Goal: Use online tool/utility: Utilize a website feature to perform a specific function

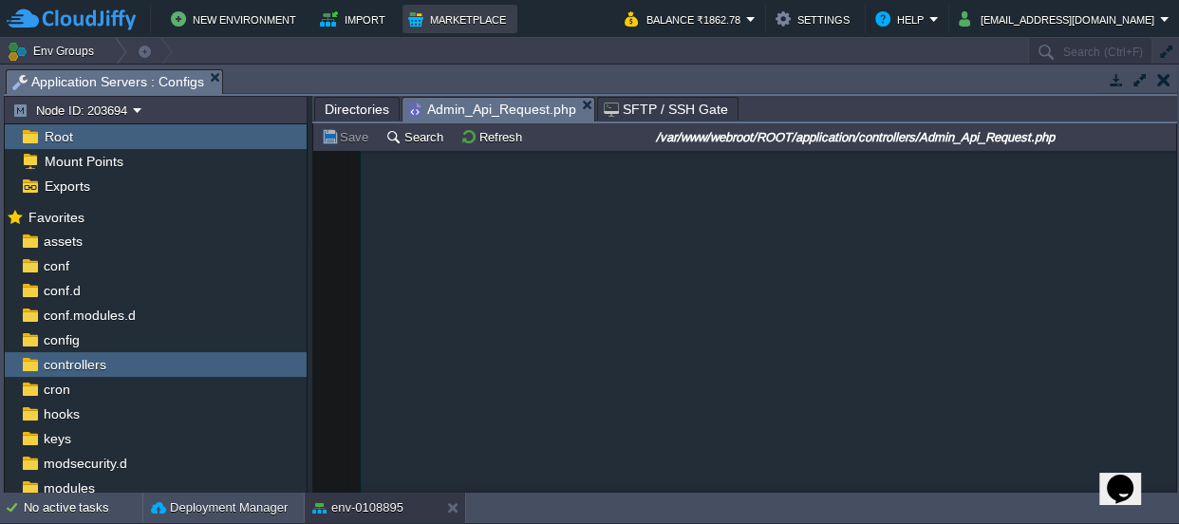
scroll to position [6068, 0]
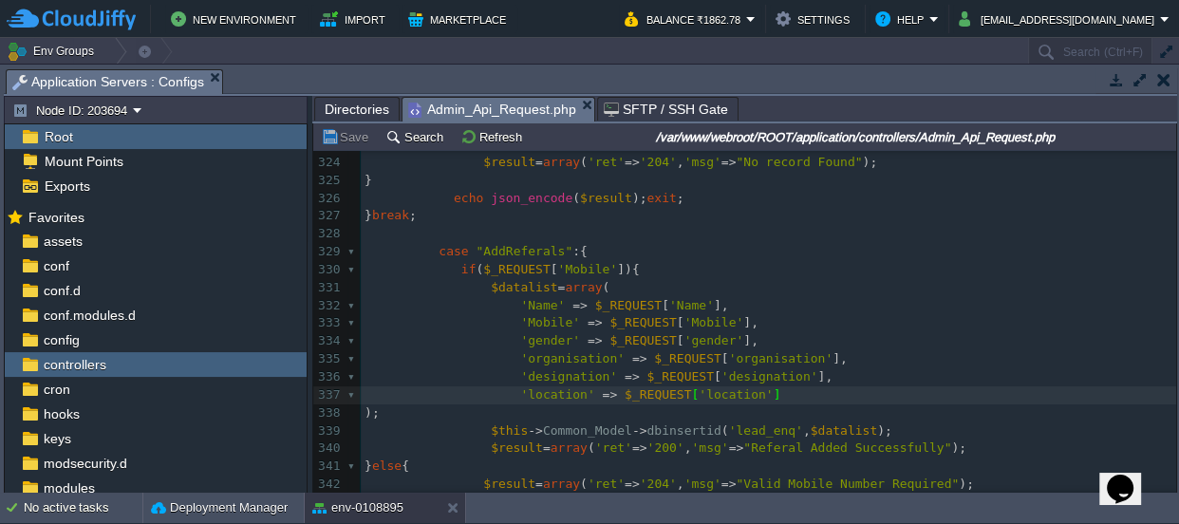
type textarea ","
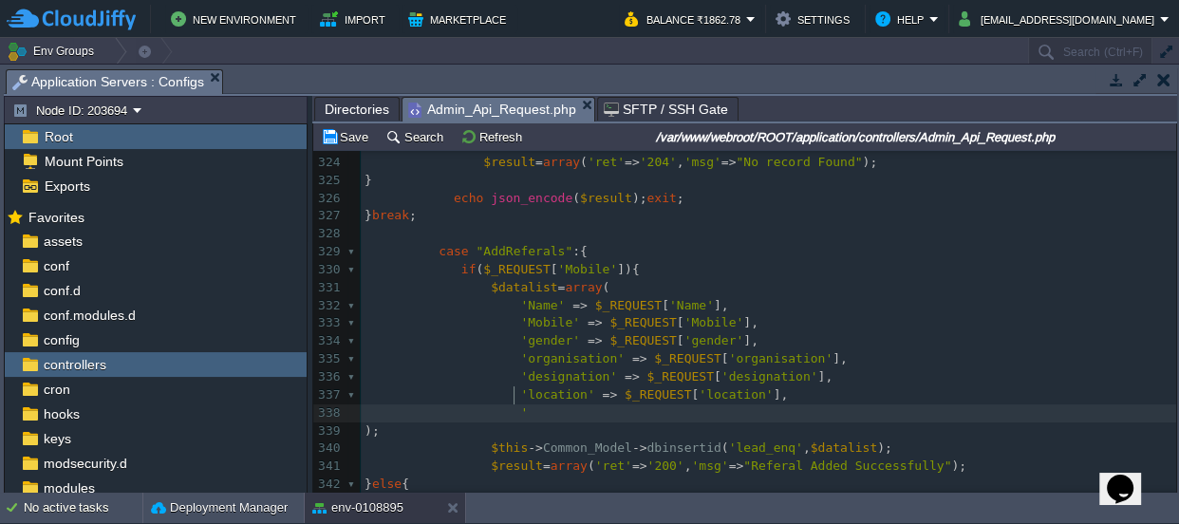
type textarea "''"
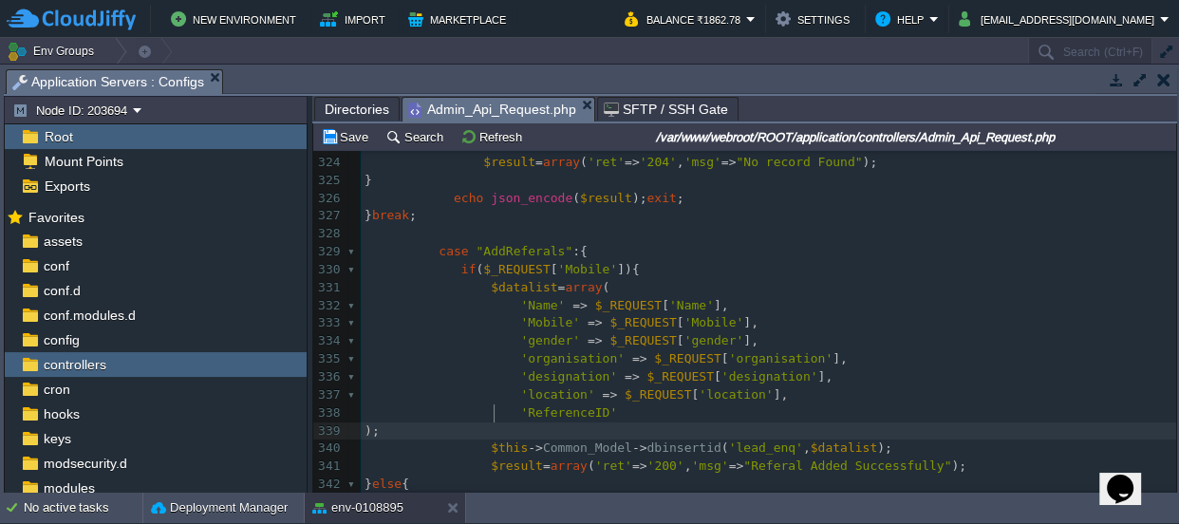
click at [628, 423] on pre ");" at bounding box center [769, 432] width 816 height 18
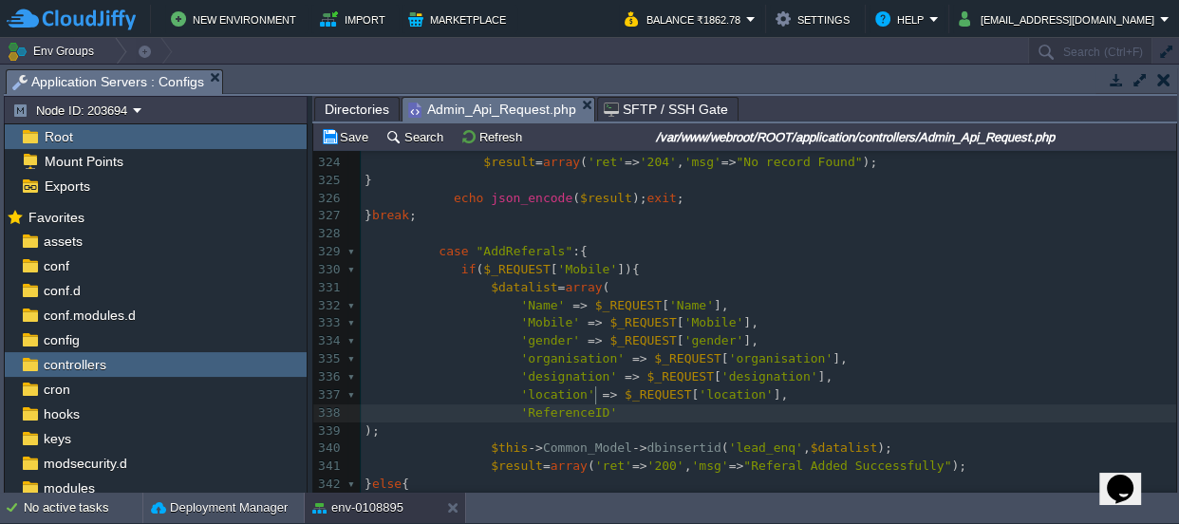
click at [613, 404] on pre "'ReferenceID'" at bounding box center [769, 413] width 816 height 18
type textarea "=>"
type textarea ","
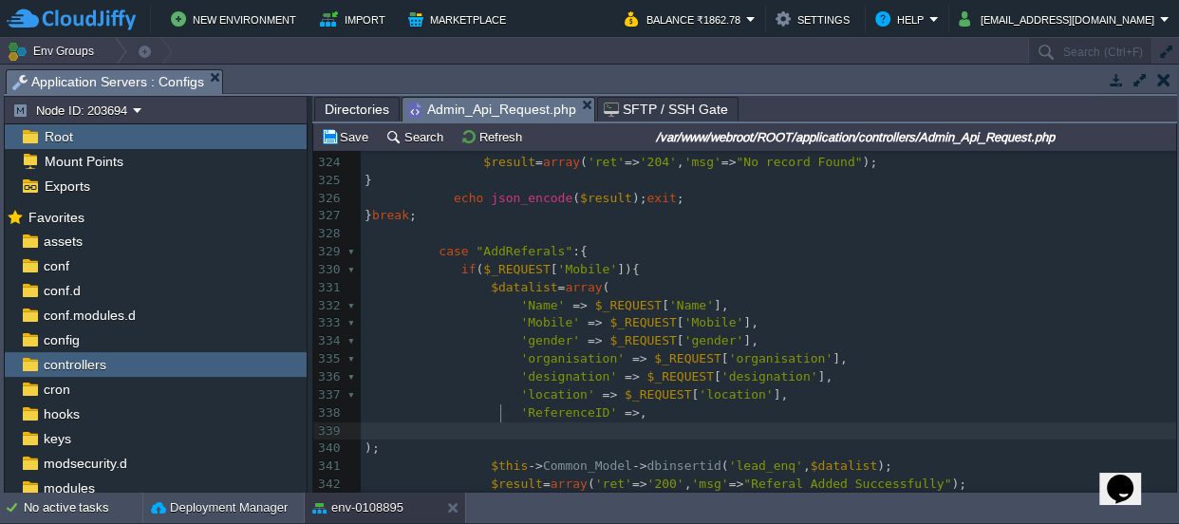
scroll to position [6, 8]
type textarea "''"
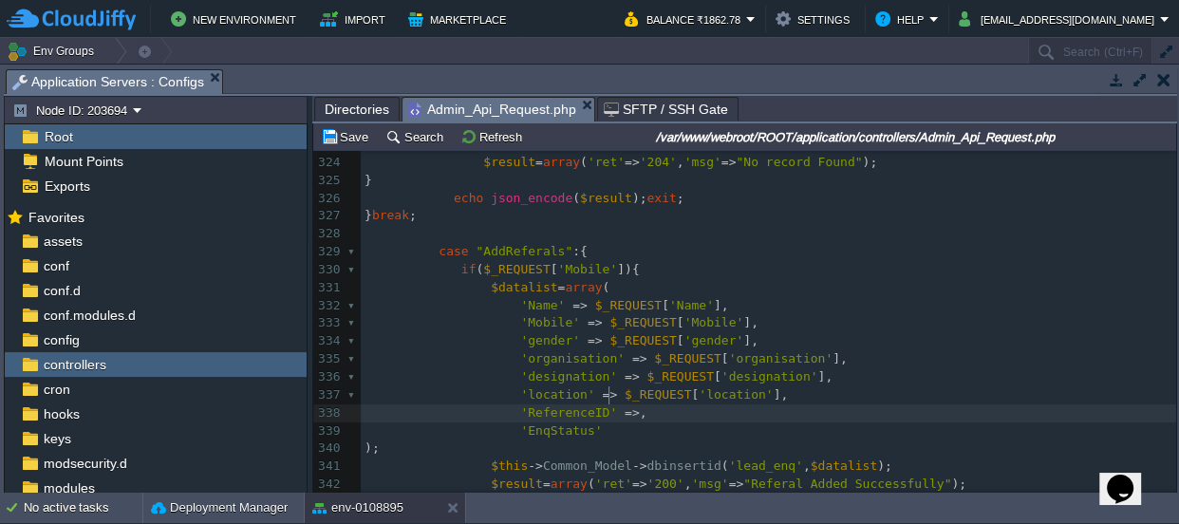
click at [609, 403] on div "xxxxxxxxxx 308 $result = array ( 'ret' => '200' , 'msg' => "Success" ); 309 } e…" at bounding box center [769, 387] width 816 height 1074
click at [609, 423] on pre "'EnqStatus'" at bounding box center [769, 432] width 816 height 18
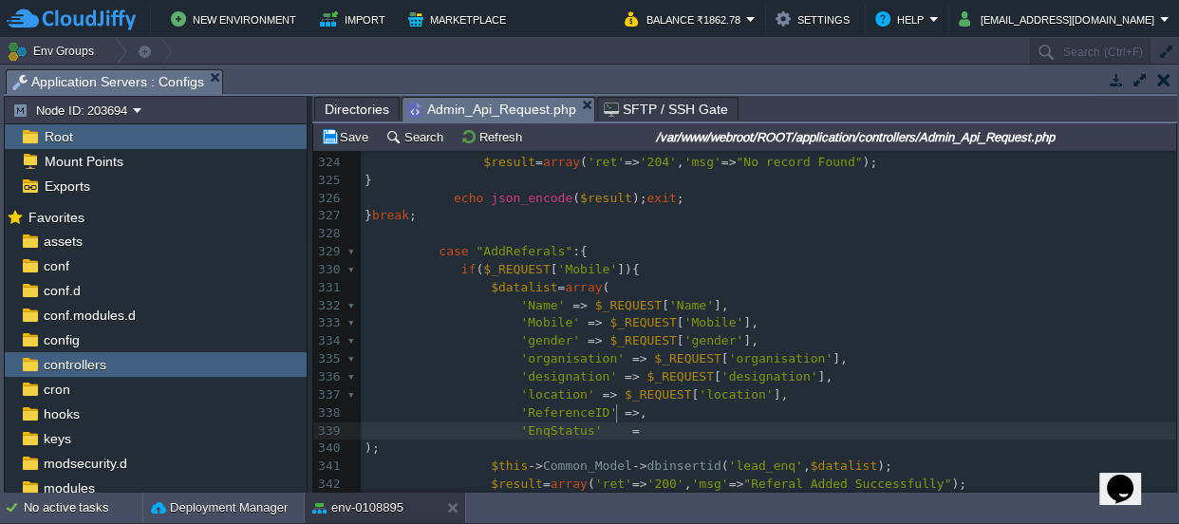
type textarea "=>?"
type textarea """"
type textarea "RE"
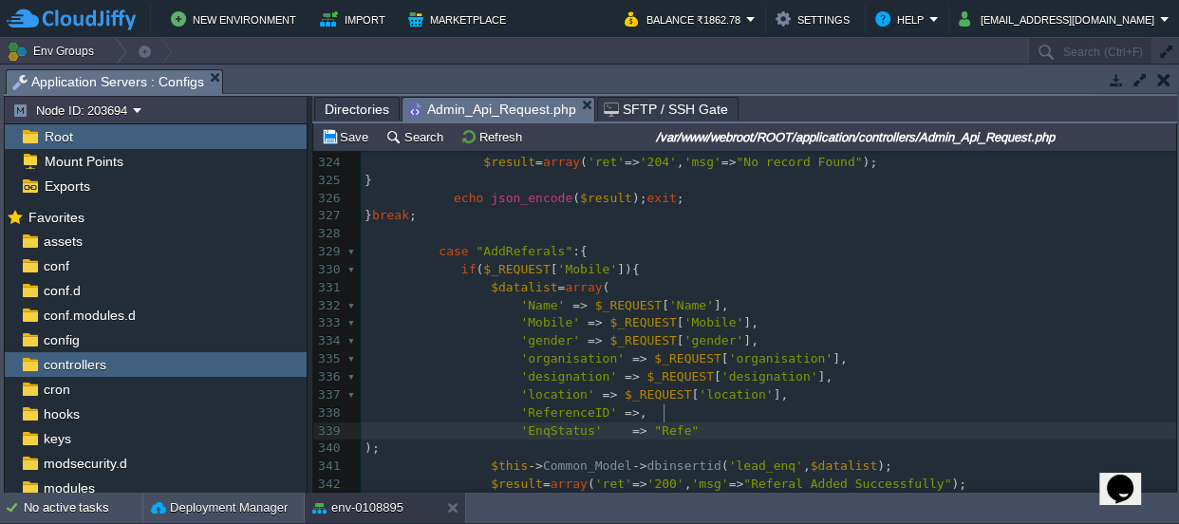
scroll to position [6, 27]
type textarea "eferal"
type textarea "r"
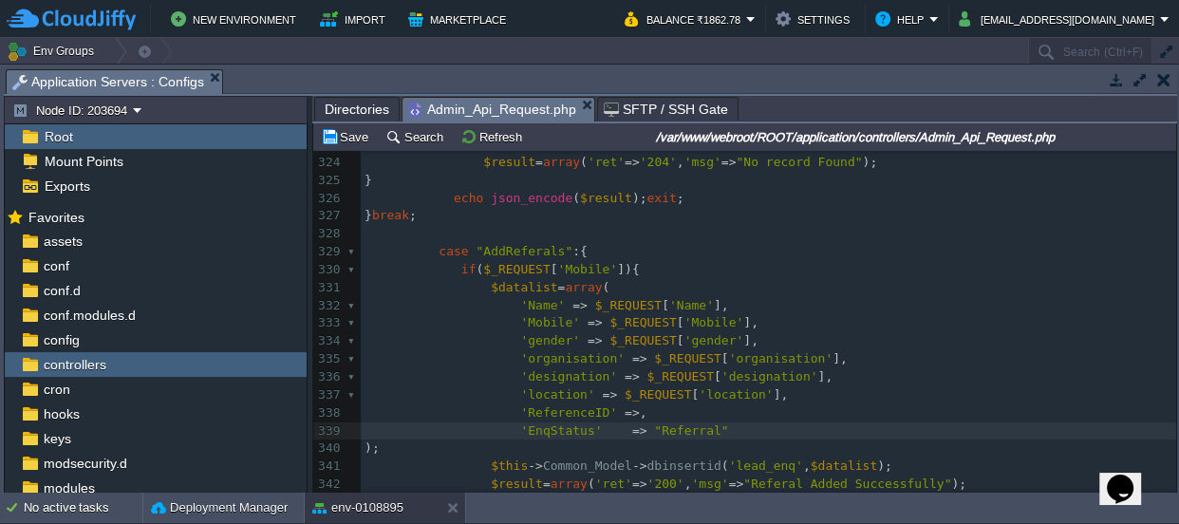
click at [656, 411] on div "xxxxxxxxxx 308 $result = array ( 'ret' => '200' , 'msg' => "Success" ); 309 } e…" at bounding box center [769, 387] width 816 height 1074
type textarea "Referral"
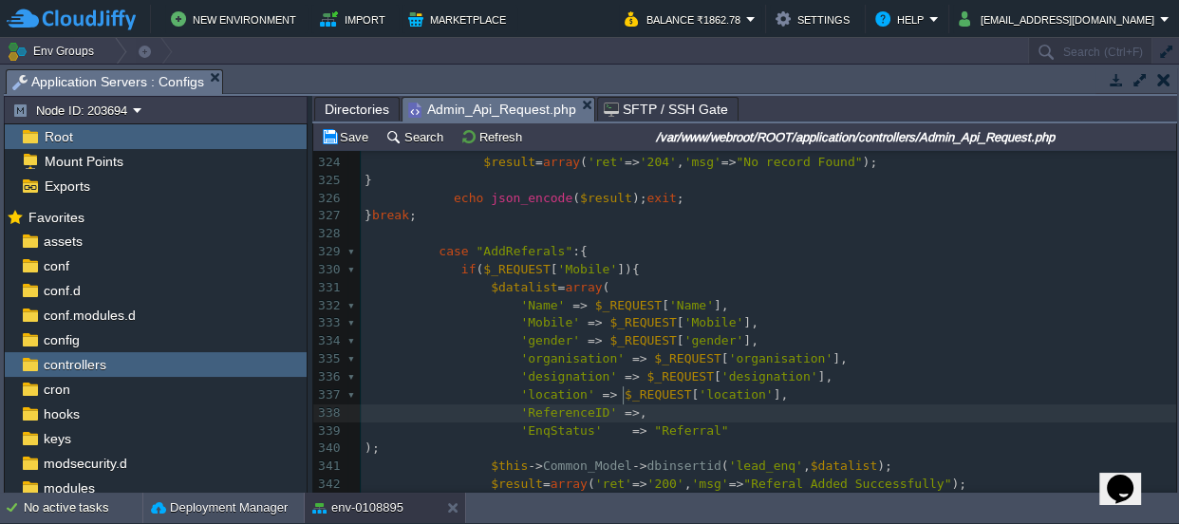
click at [621, 391] on div "xxxxxxxxxx 308 $result = array ( 'ret' => '200' , 'msg' => "Success" ); 309 } e…" at bounding box center [769, 387] width 816 height 1074
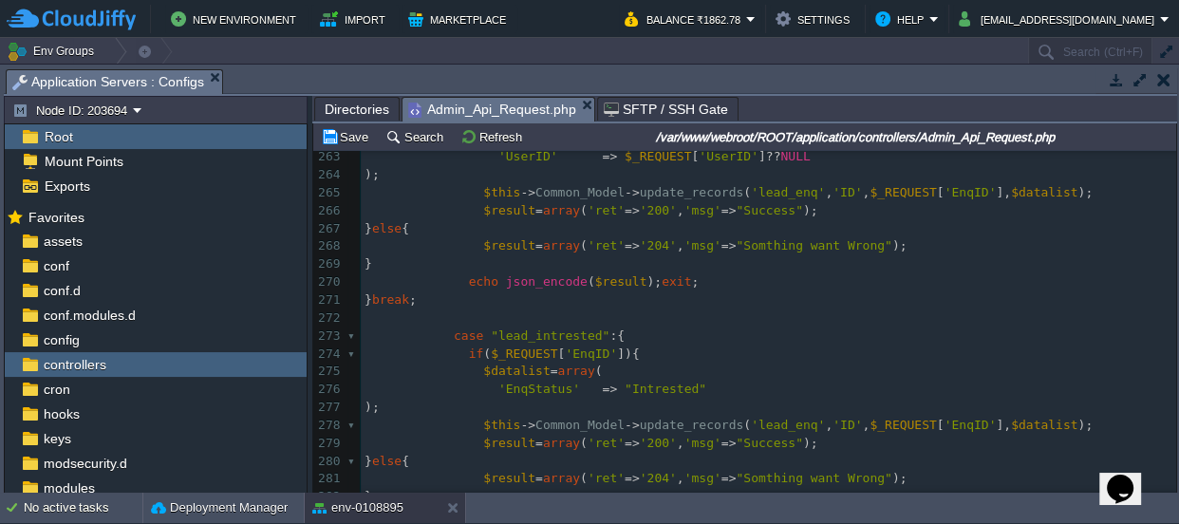
scroll to position [0, 0]
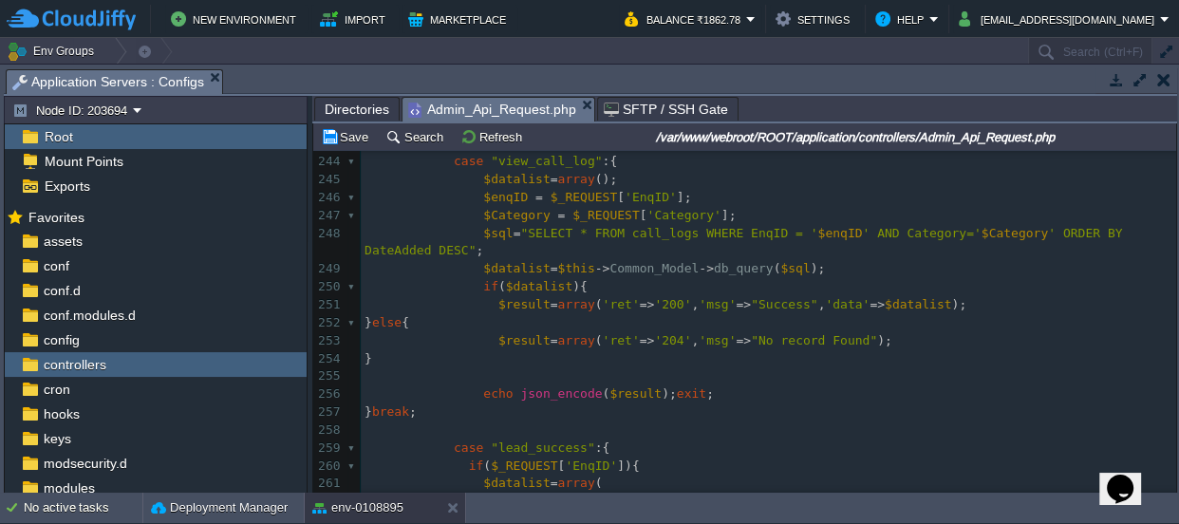
drag, startPoint x: 1177, startPoint y: 288, endPoint x: 1177, endPoint y: 275, distance: 12.3
click at [1177, 275] on div "Tasks Activity Log Archive Git / SVN Application Servers : Configs Upload Delet…" at bounding box center [590, 279] width 1181 height 429
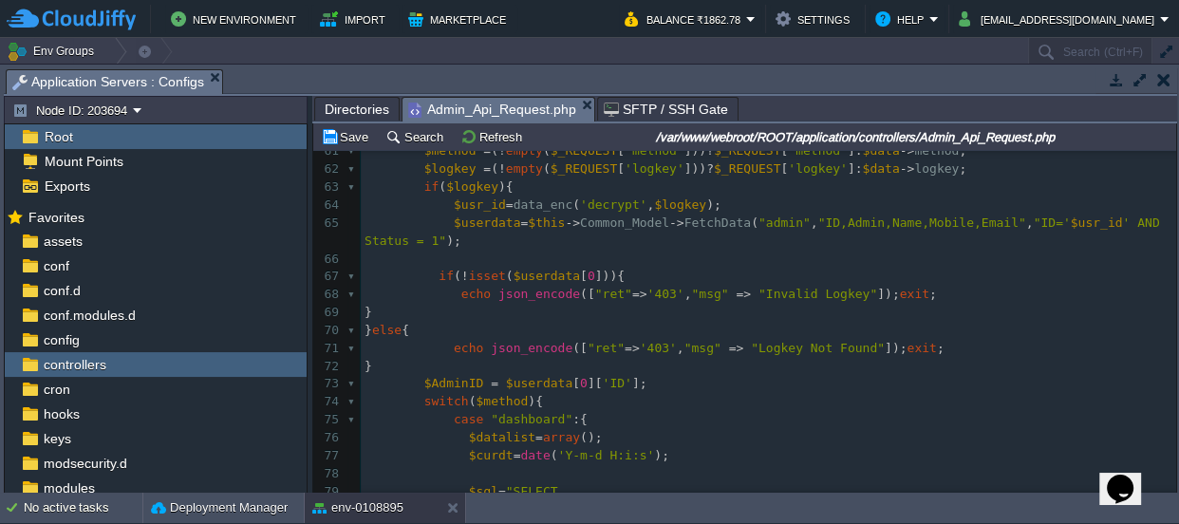
click at [431, 383] on div "xxxxxxxxxx 'ReferenceID' => , 32 $data = ( ! empty ( $_REQUEST )) ? $_REQUEST :…" at bounding box center [769, 142] width 816 height 1109
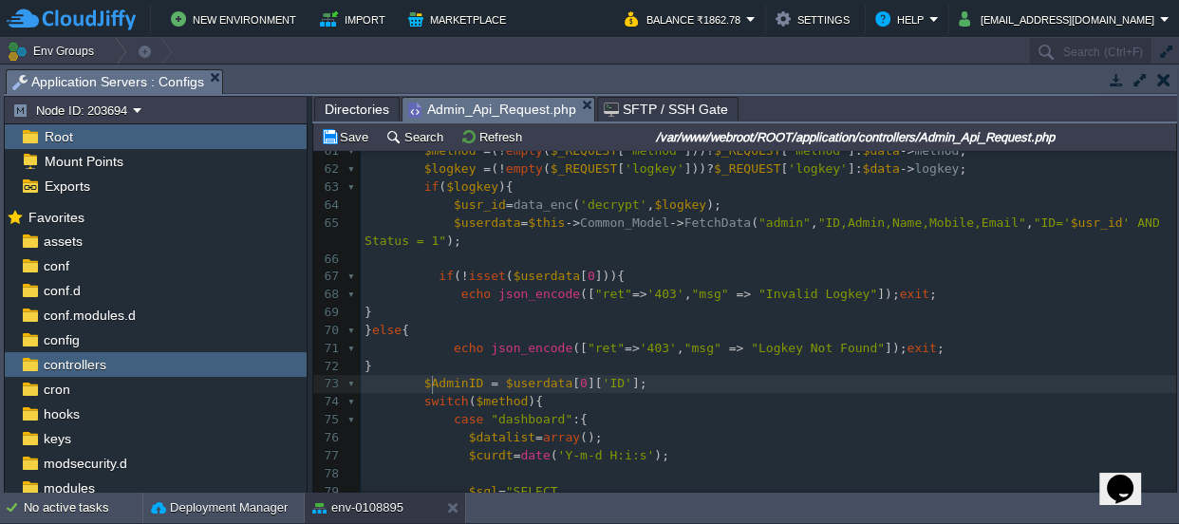
type textarea "$AdminID"
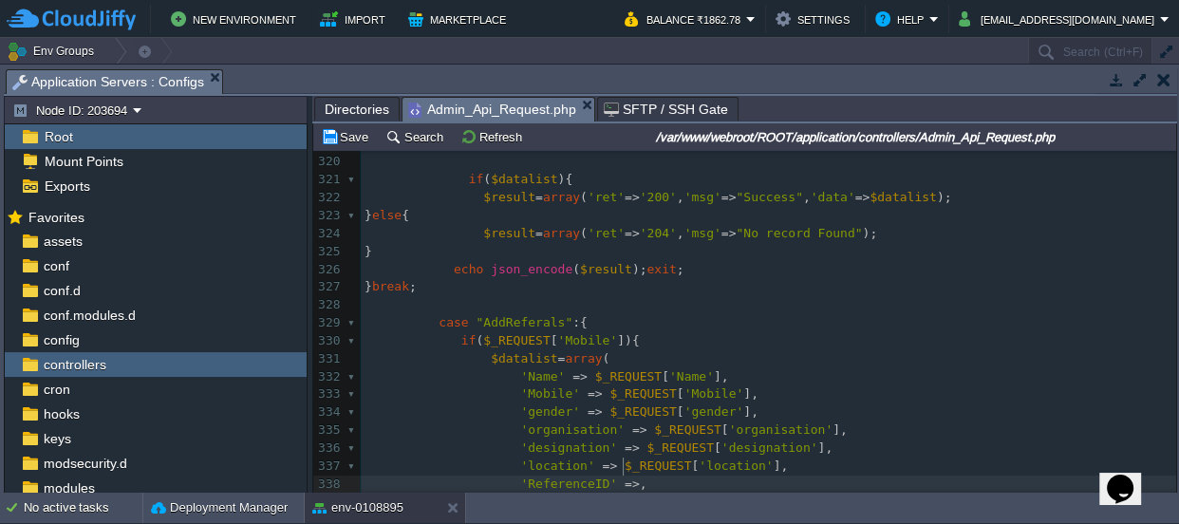
click at [622, 464] on div "xxxxxxxxxx 'ReferenceID' => , 309 } else { 310 $result = array ( 'ret' => '204'…" at bounding box center [769, 305] width 816 height 734
paste textarea "Referral"
click at [655, 481] on div "xxxxxxxxxx 'ReferenceID' => , 309 } else { 310 $result = array ( 'ret' => '204'…" at bounding box center [769, 305] width 816 height 734
type textarea "Referral"
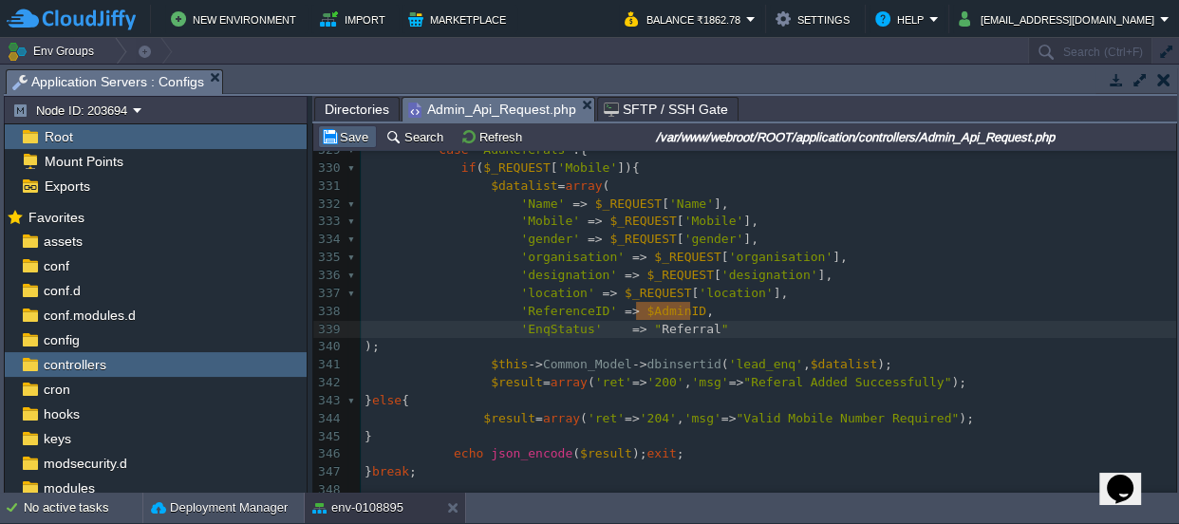
click at [359, 133] on button "Save" at bounding box center [347, 136] width 53 height 17
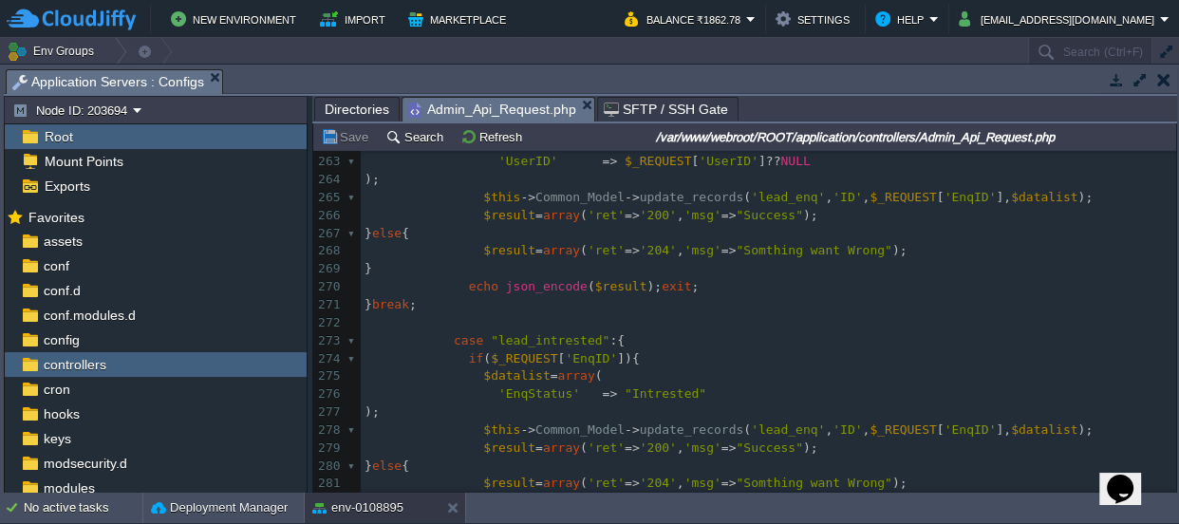
scroll to position [4915, 0]
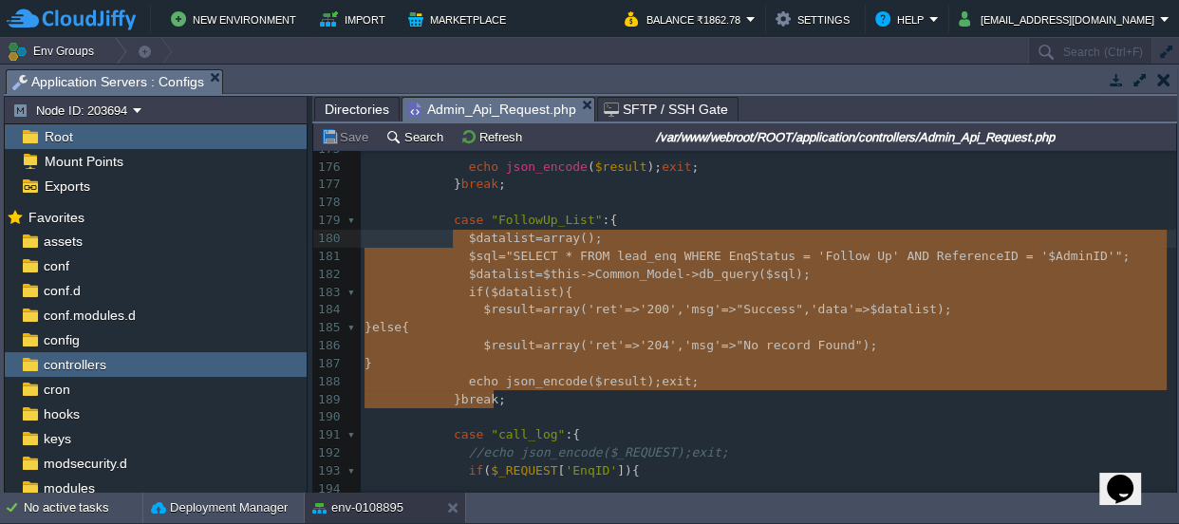
type textarea "case "FollowUp_List":{ $datalist=array(); $sql="SELECT * FROM lead_enq WHERE En…"
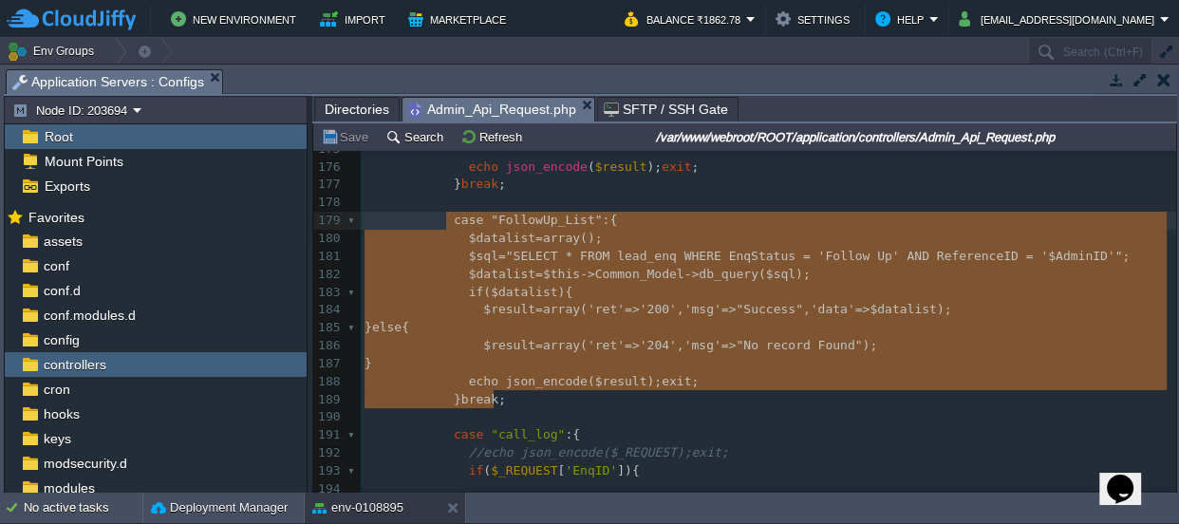
drag, startPoint x: 503, startPoint y: 399, endPoint x: 449, endPoint y: 228, distance: 179.3
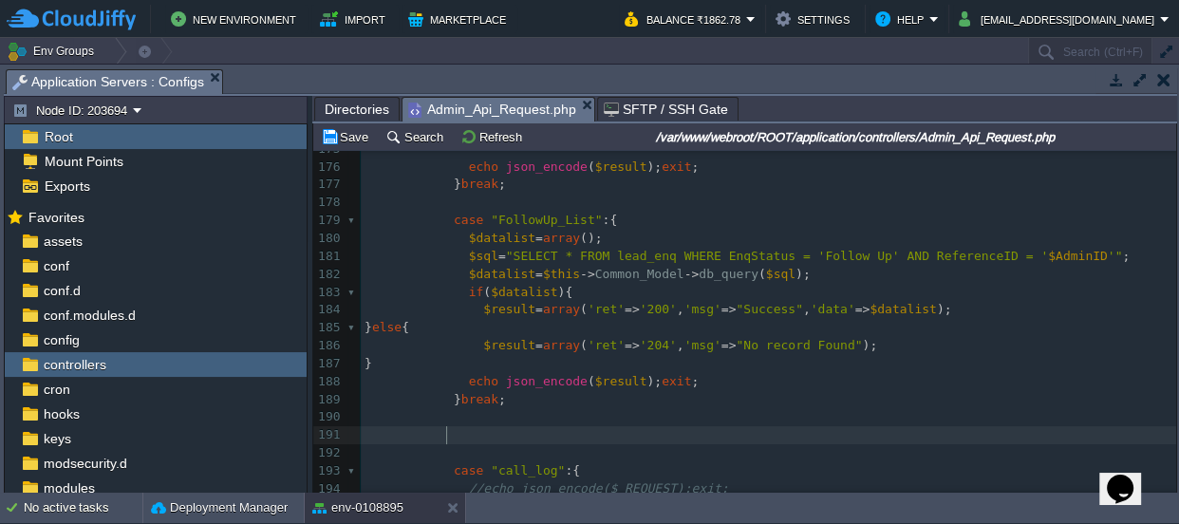
paste textarea "p"
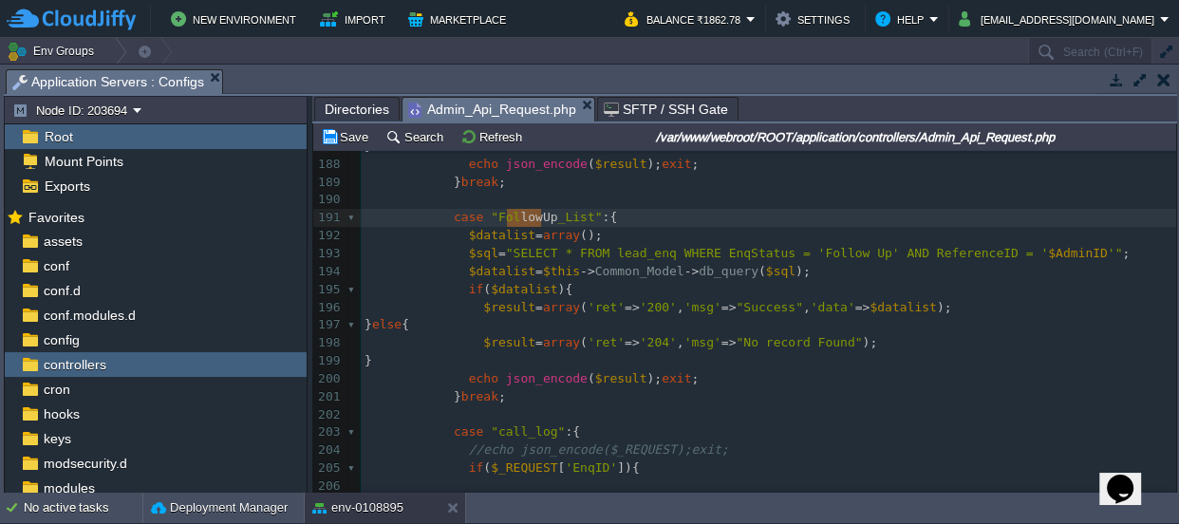
type textarea "FollowUp"
drag, startPoint x: 540, startPoint y: 216, endPoint x: 502, endPoint y: 217, distance: 38.0
paste textarea
type textarea "Follow Up"
drag, startPoint x: 844, startPoint y: 254, endPoint x: 788, endPoint y: 256, distance: 56.1
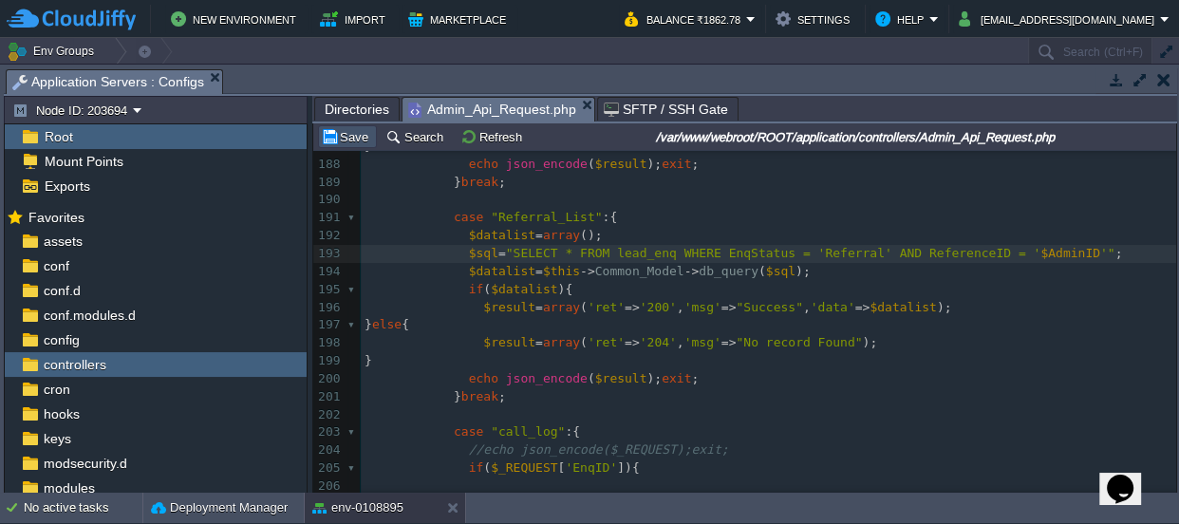
click at [351, 136] on button "Save" at bounding box center [347, 136] width 53 height 17
click at [520, 217] on div "xxxxxxxxxx 'EnqStatus' => " Referral " 165 166 case "Missed_List" :{ 167 $datal…" at bounding box center [769, 209] width 816 height 931
type textarea "Referral_List"
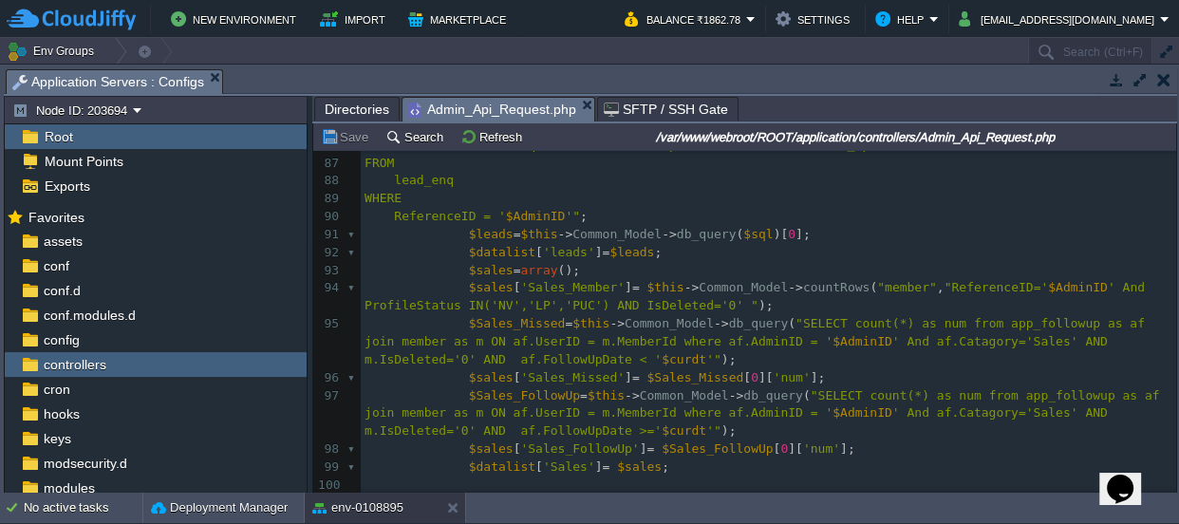
scroll to position [1442, 0]
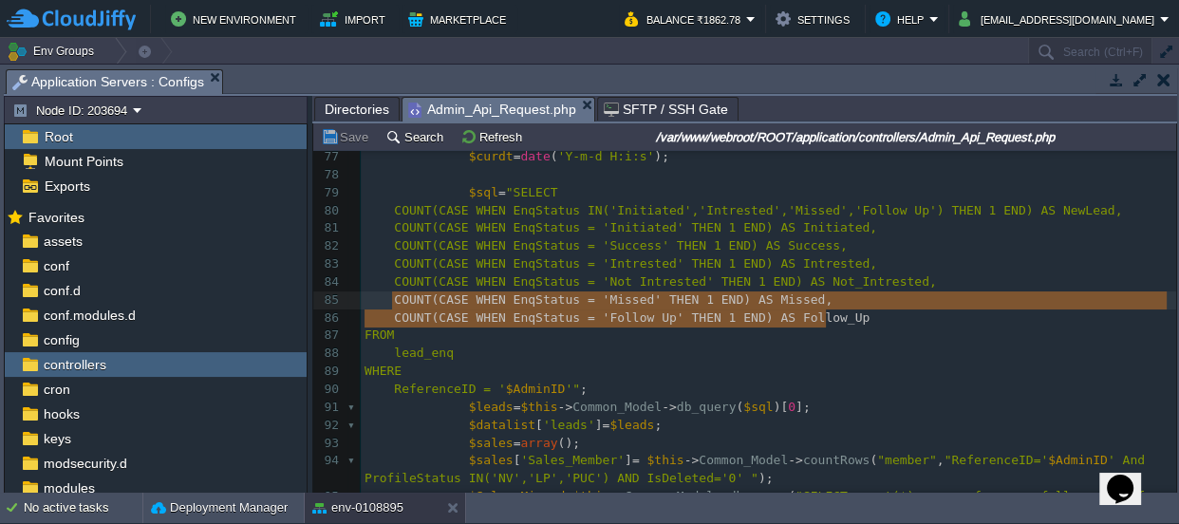
type textarea "COUNT(CASE WHEN EnqStatus = 'Follow Up' THEN 1 END) AS Follow_Up"
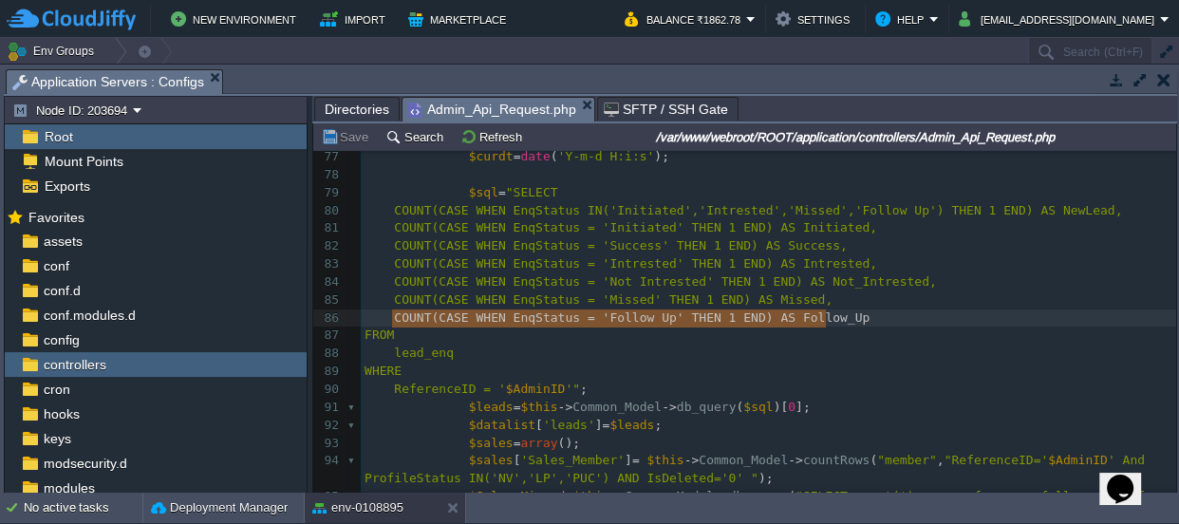
drag, startPoint x: 837, startPoint y: 314, endPoint x: 390, endPoint y: 310, distance: 446.3
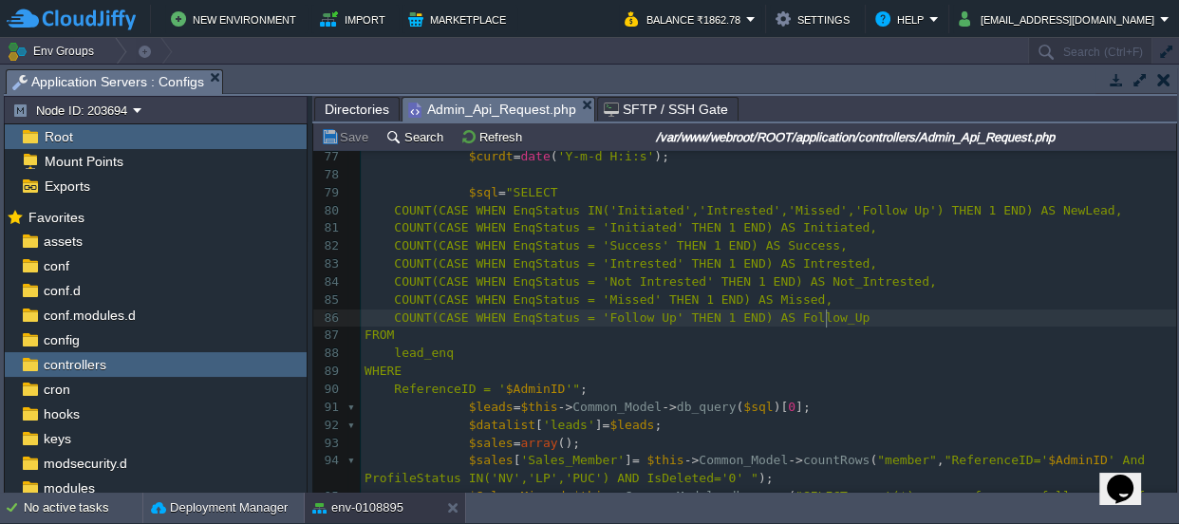
type textarea ","
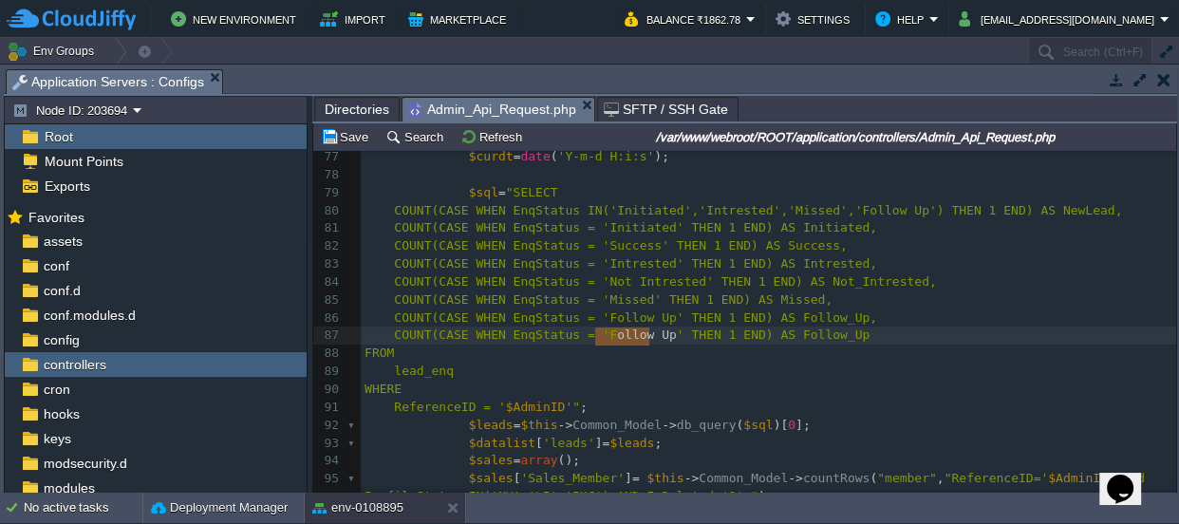
type textarea "Follow Up"
drag, startPoint x: 649, startPoint y: 337, endPoint x: 591, endPoint y: 339, distance: 58.0
paste textarea
type textarea "Follow_Up"
drag, startPoint x: 820, startPoint y: 335, endPoint x: 761, endPoint y: 330, distance: 60.0
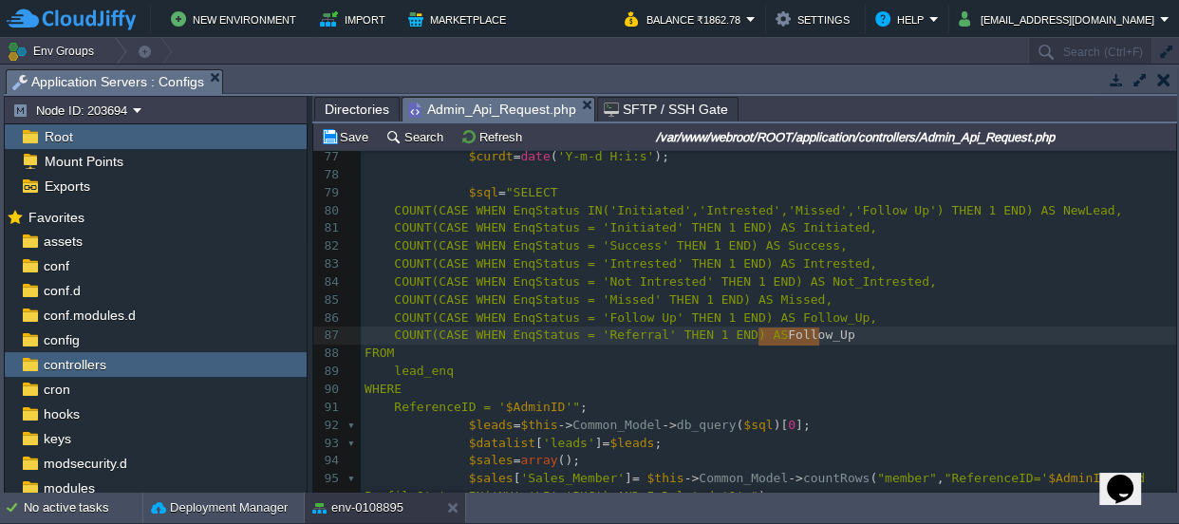
paste textarea
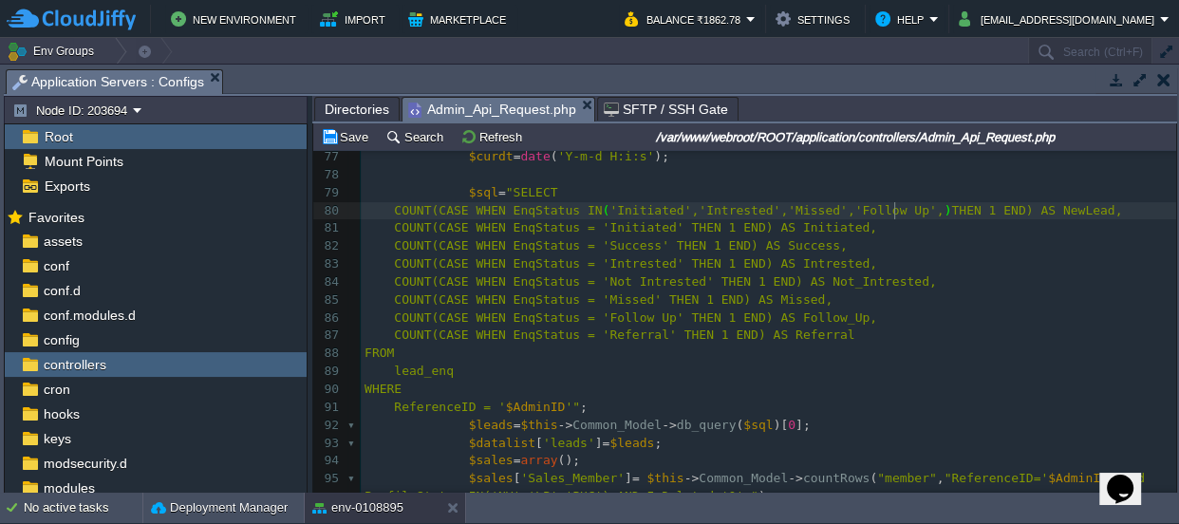
scroll to position [6, 7]
type textarea ",''"
click at [790, 336] on span "COUNT(CASE WHEN EnqStatus = 'Referral' THEN 1 END) AS Referral" at bounding box center [624, 335] width 461 height 14
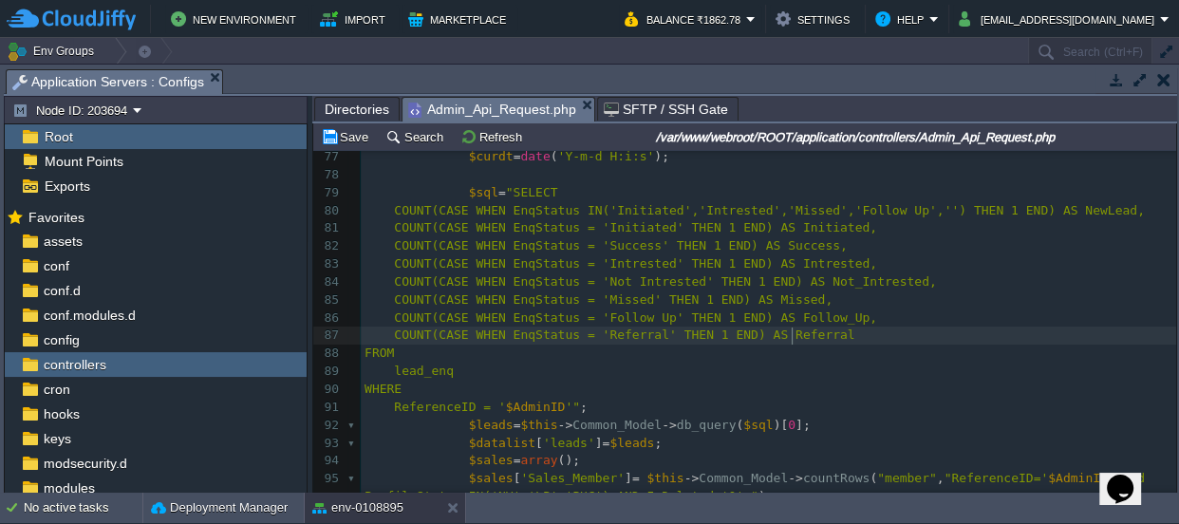
type textarea "Referral"
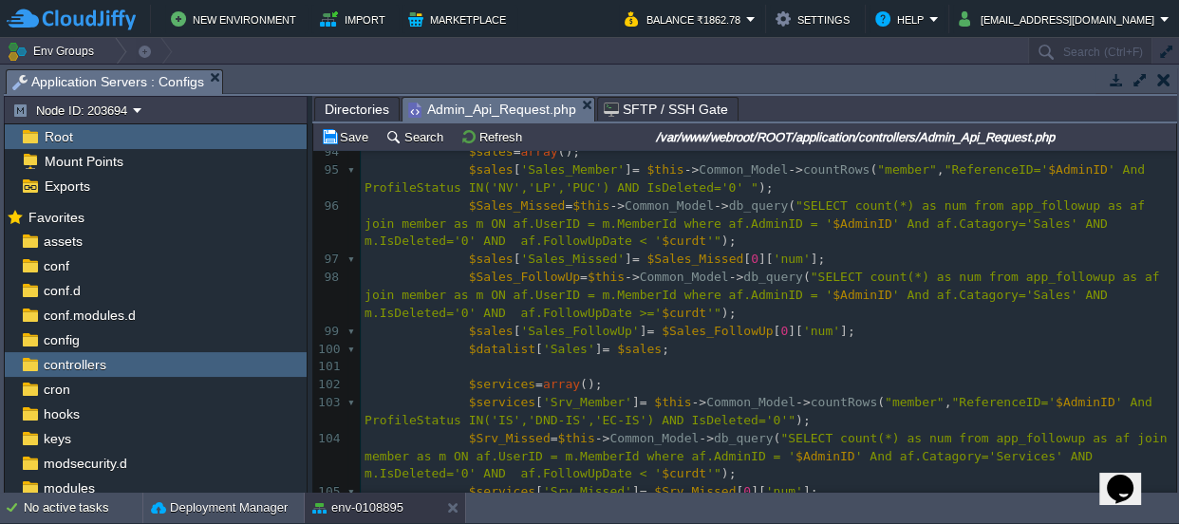
scroll to position [1765, 0]
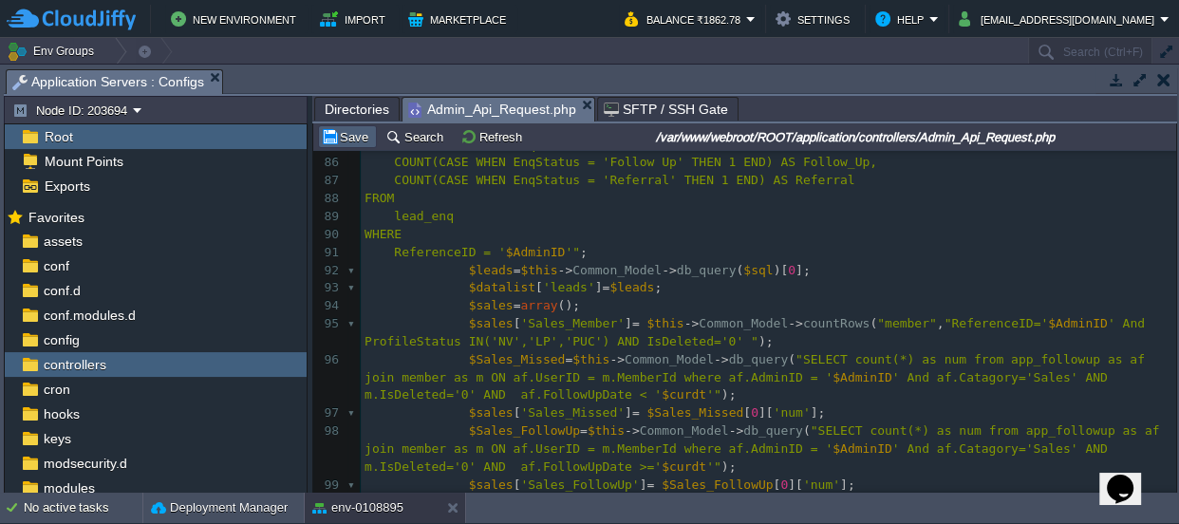
click at [361, 141] on button "Save" at bounding box center [347, 136] width 53 height 17
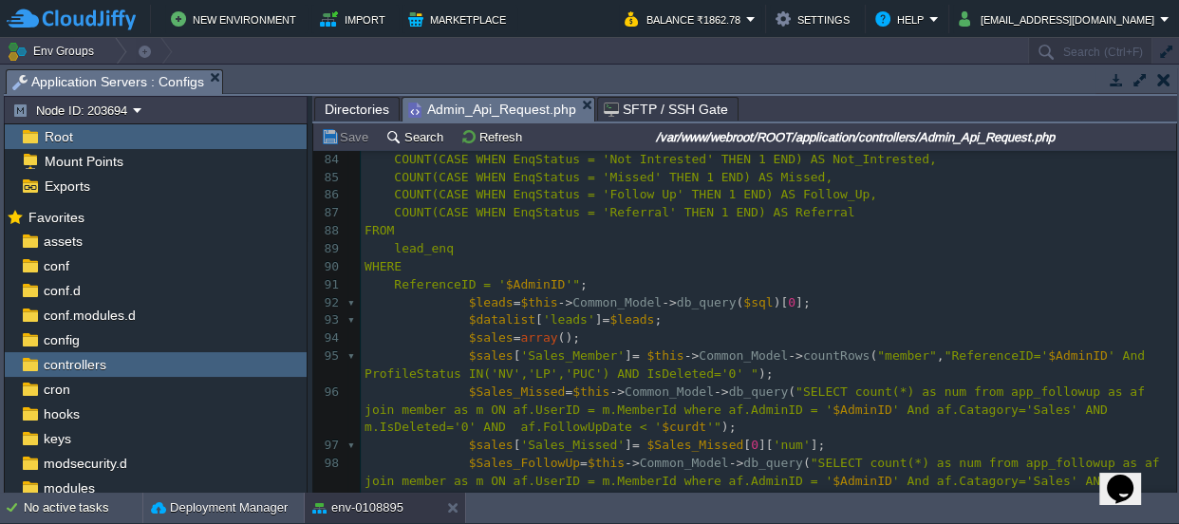
scroll to position [1507, 0]
